Goal: Task Accomplishment & Management: Complete application form

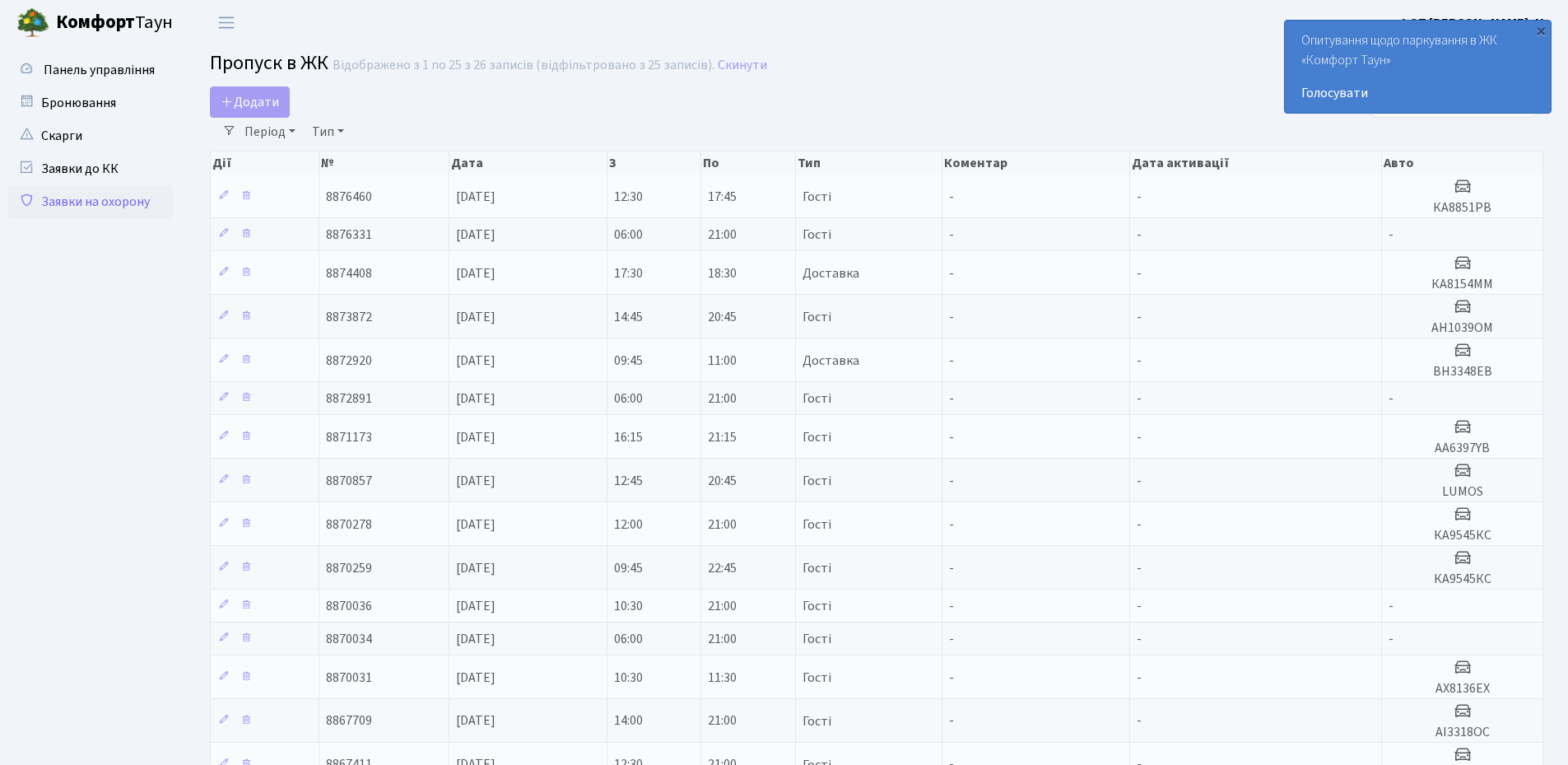
select select "25"
click at [260, 103] on span "Додати" at bounding box center [250, 102] width 59 height 19
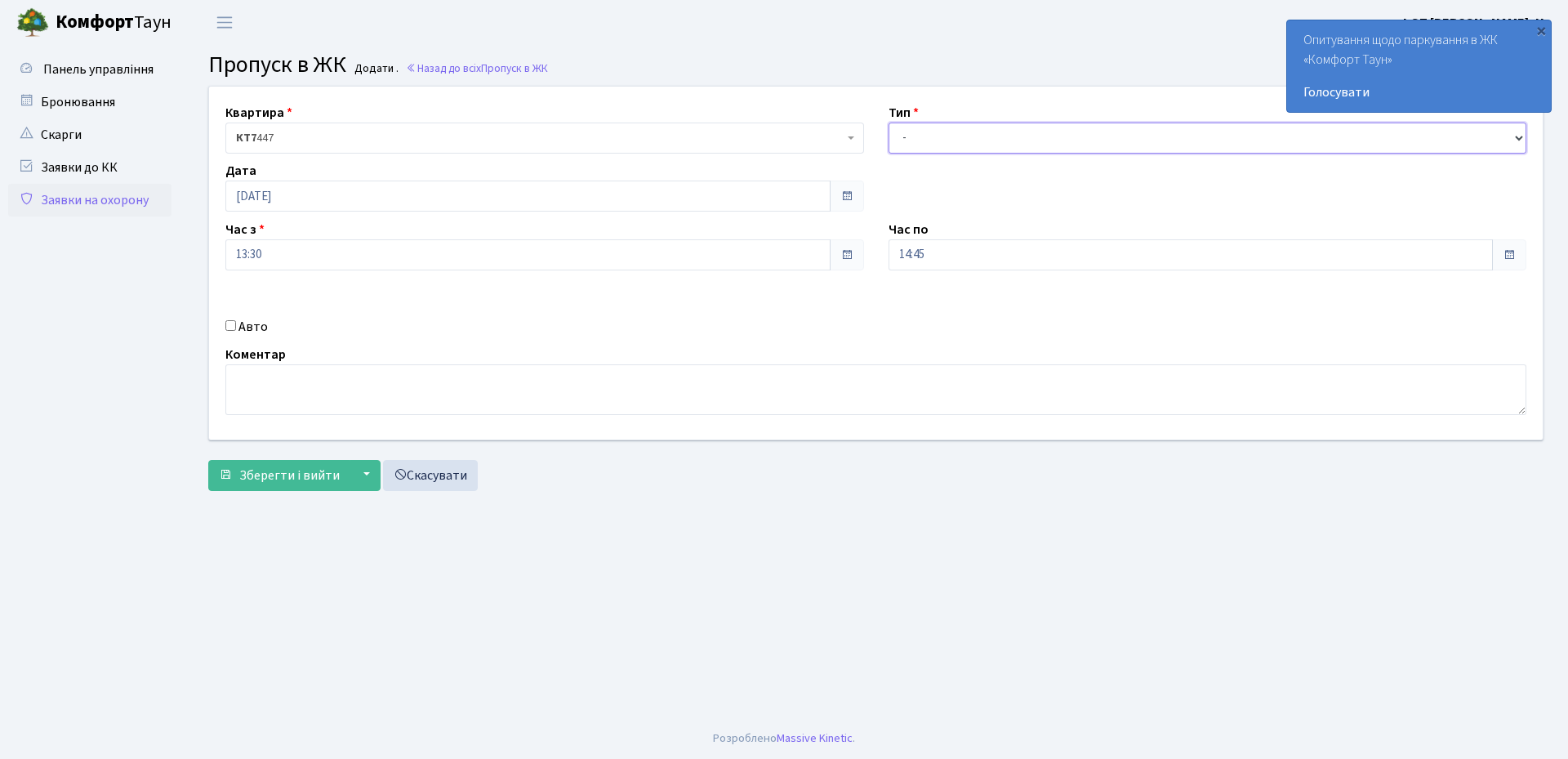
click at [960, 142] on select "- Доставка Таксі Гості Сервіс" at bounding box center [1207, 138] width 639 height 31
select select "1"
click at [889, 122] on select "- Доставка Таксі Гості Сервіс" at bounding box center [1207, 138] width 639 height 31
click at [230, 329] on input "Авто" at bounding box center [231, 325] width 11 height 11
checkbox input "true"
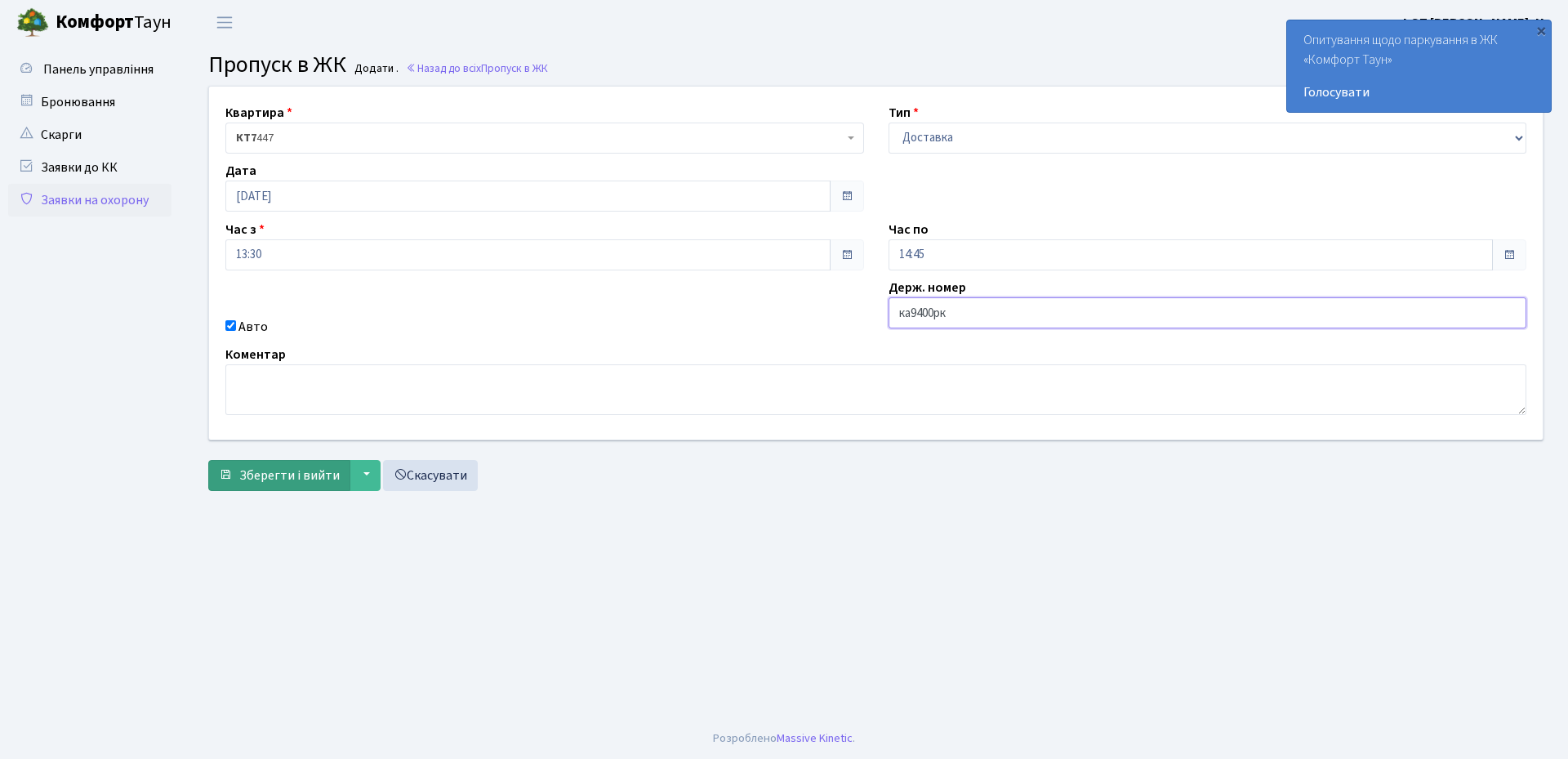
type input "ка9400рк"
click at [254, 484] on span "Зберегти і вийти" at bounding box center [290, 475] width 101 height 18
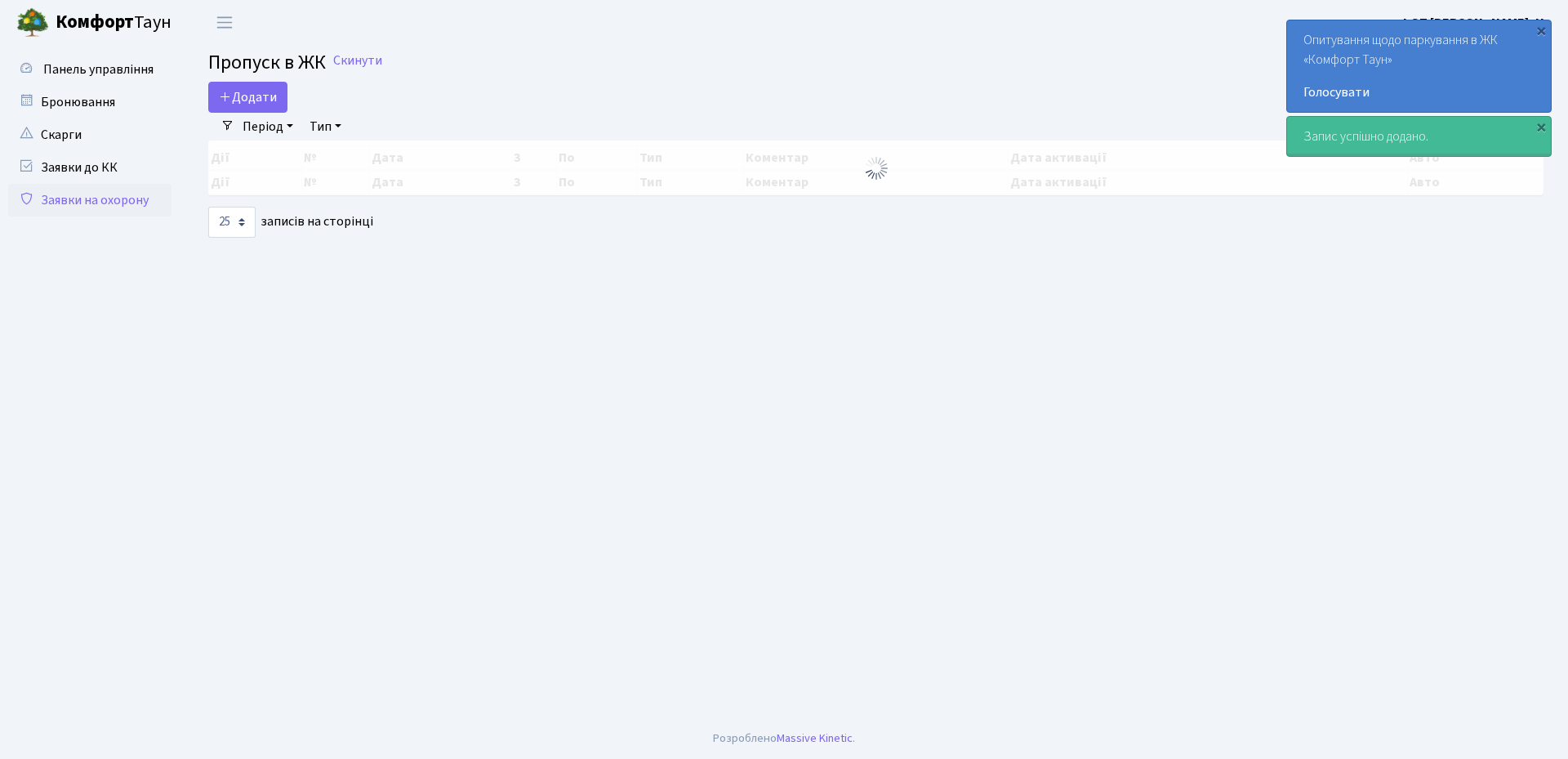
select select "25"
